Goal: Communication & Community: Answer question/provide support

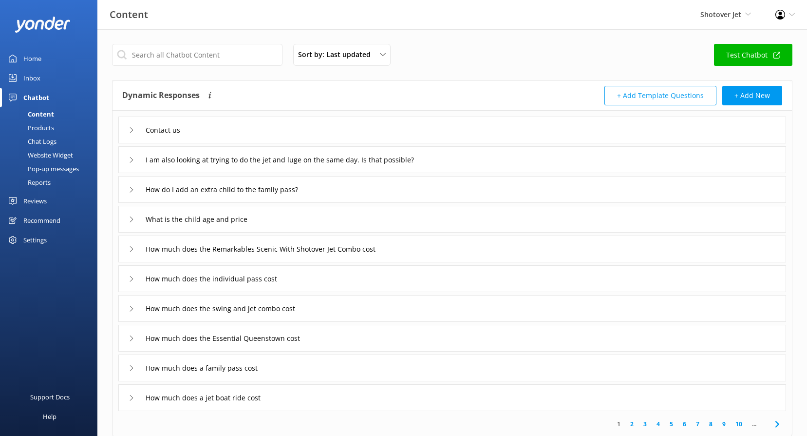
click at [709, 21] on div "Shotover Jet Shotover Jet Dart River Adventures" at bounding box center [725, 14] width 75 height 29
click at [724, 60] on link "Dart River Adventures" at bounding box center [715, 65] width 97 height 23
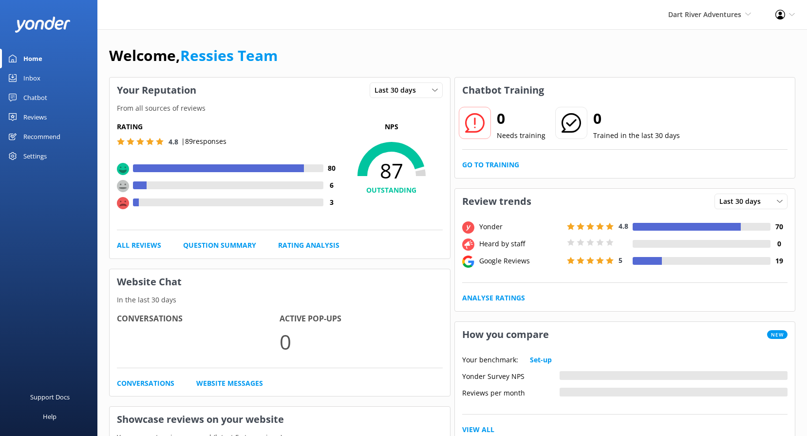
click at [46, 114] on div "Reviews" at bounding box center [34, 116] width 23 height 19
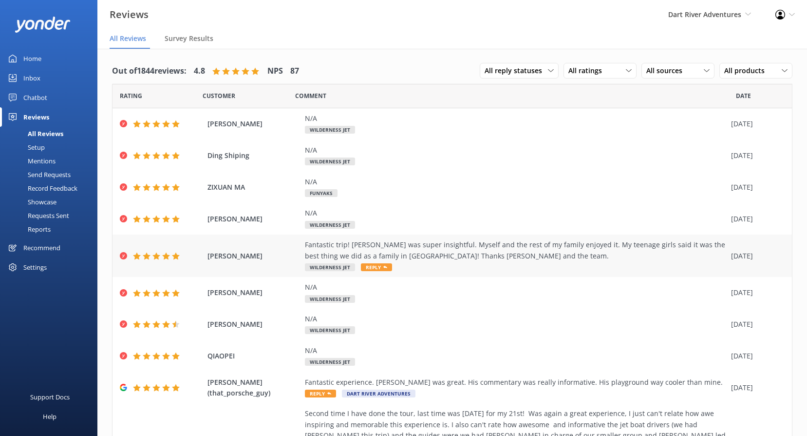
click at [384, 265] on icon at bounding box center [385, 267] width 4 height 4
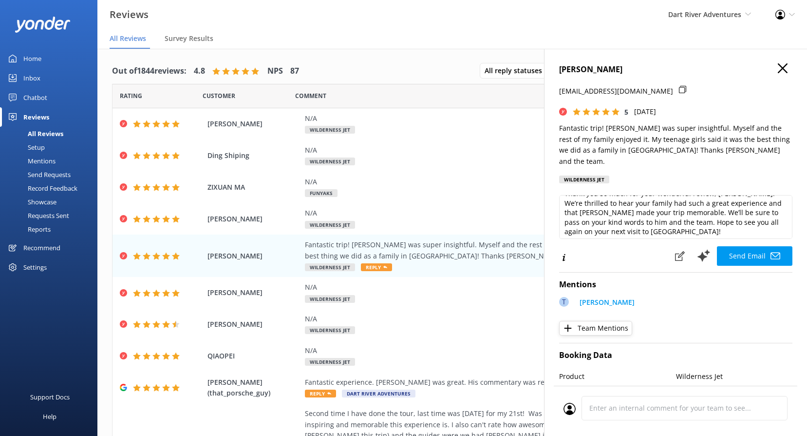
scroll to position [15, 0]
click at [708, 218] on textarea "Thank you so much for your wonderful review, Mark! We’re thrilled to hear your …" at bounding box center [675, 217] width 233 height 44
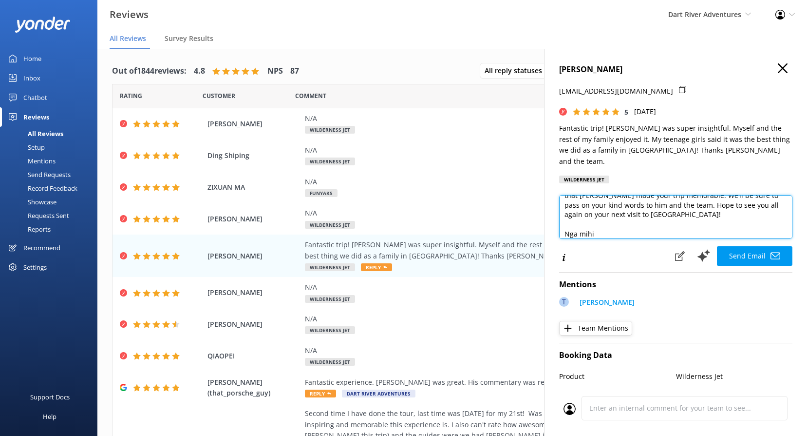
scroll to position [48, 0]
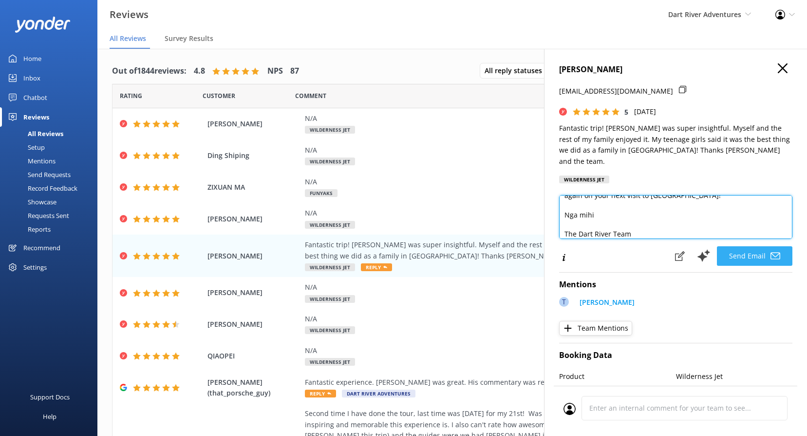
type textarea "Thank you so much for your wonderful review, Mark! We’re thrilled to hear your …"
click at [771, 252] on use at bounding box center [776, 255] width 10 height 7
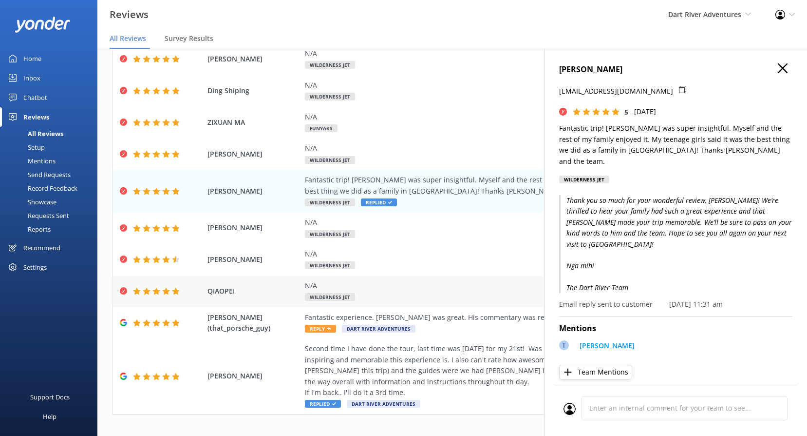
scroll to position [75, 0]
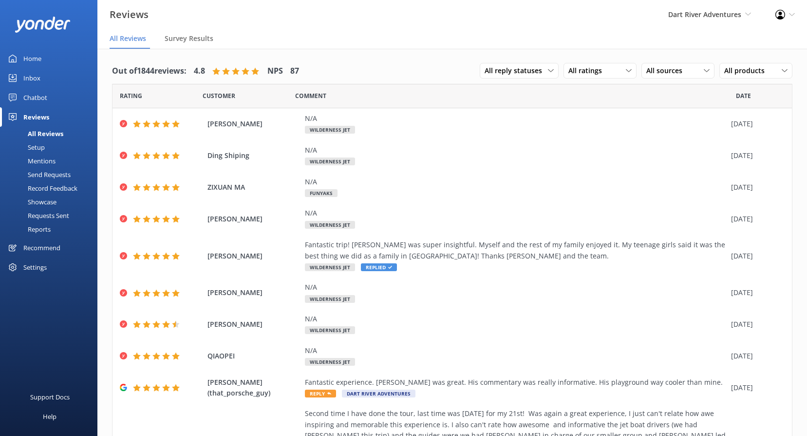
scroll to position [19, 0]
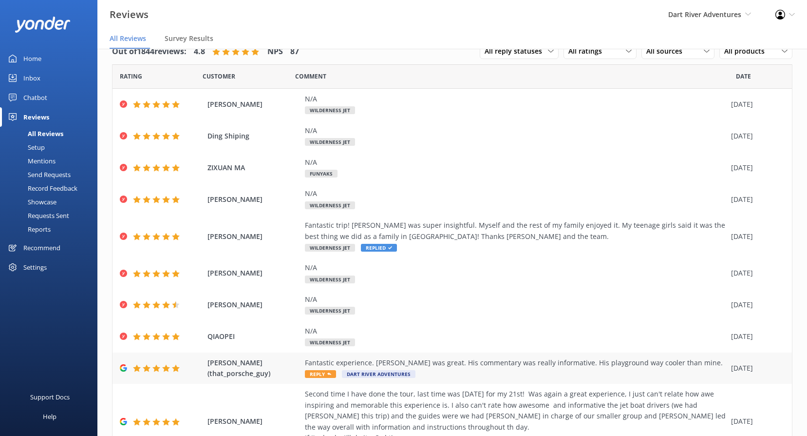
click at [328, 372] on icon at bounding box center [329, 374] width 4 height 4
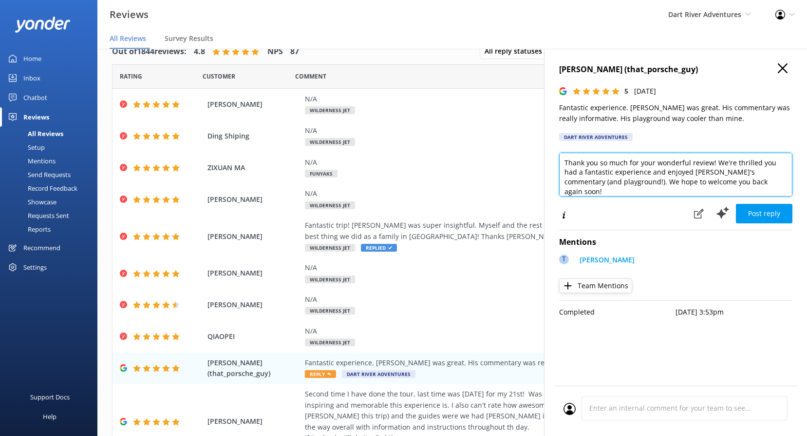
click at [751, 179] on textarea "Thank you so much for your wonderful review! We're thrilled you had a fantastic…" at bounding box center [675, 175] width 233 height 44
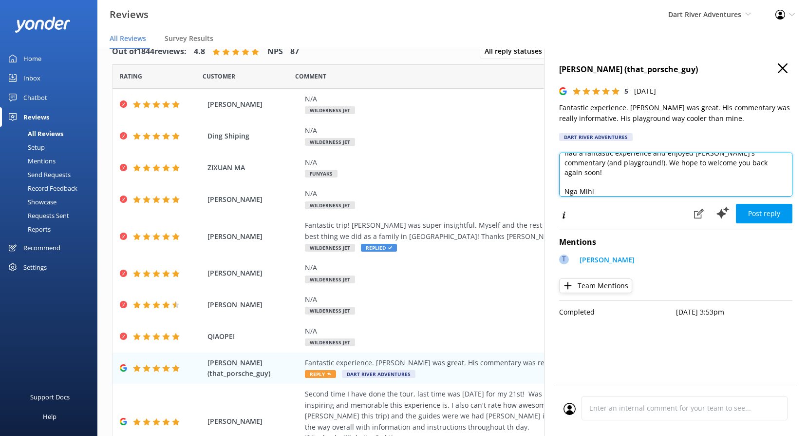
scroll to position [29, 0]
type textarea "Thank you so much for your wonderful review! We're thrilled you had a fantastic…"
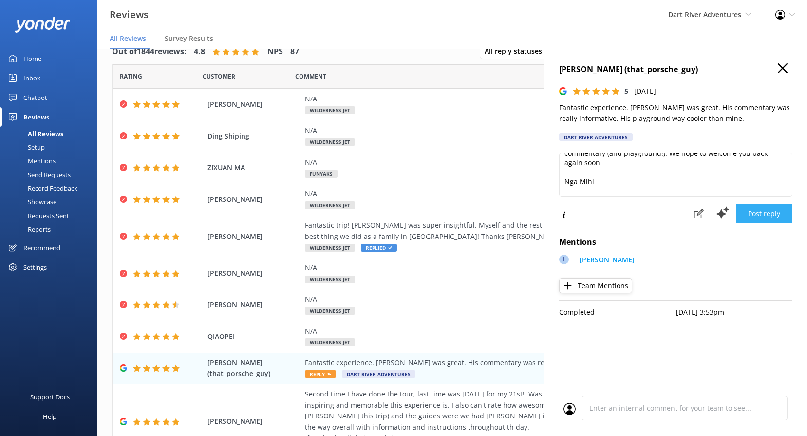
click at [764, 209] on button "Post reply" at bounding box center [764, 213] width 57 height 19
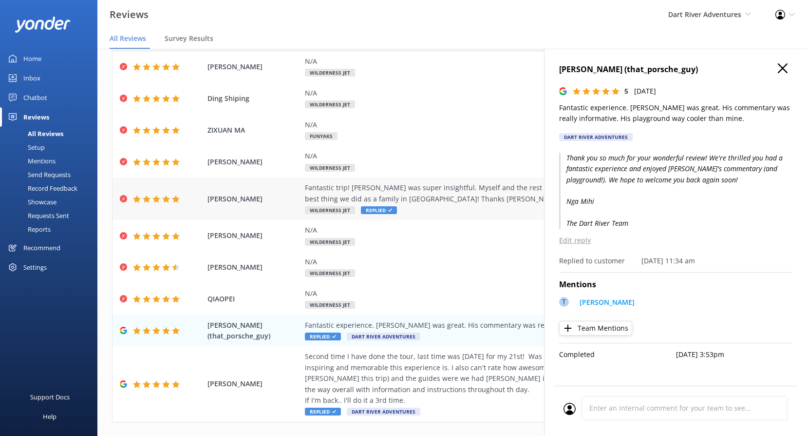
scroll to position [0, 0]
